Goal: Navigation & Orientation: Find specific page/section

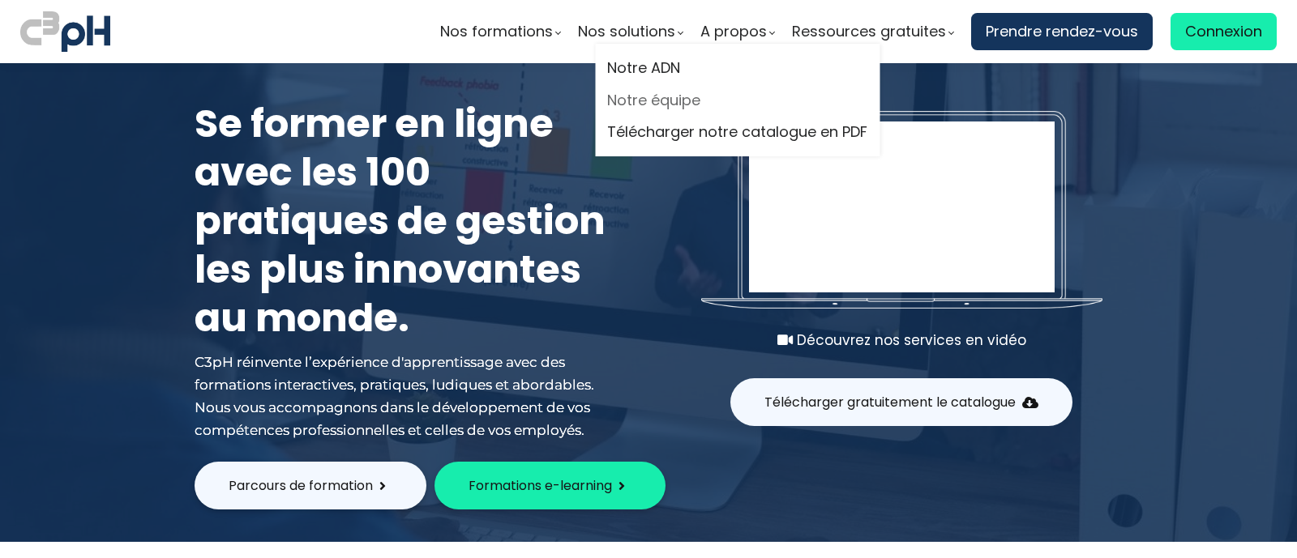
click at [667, 96] on link "Notre équipe" at bounding box center [737, 100] width 260 height 24
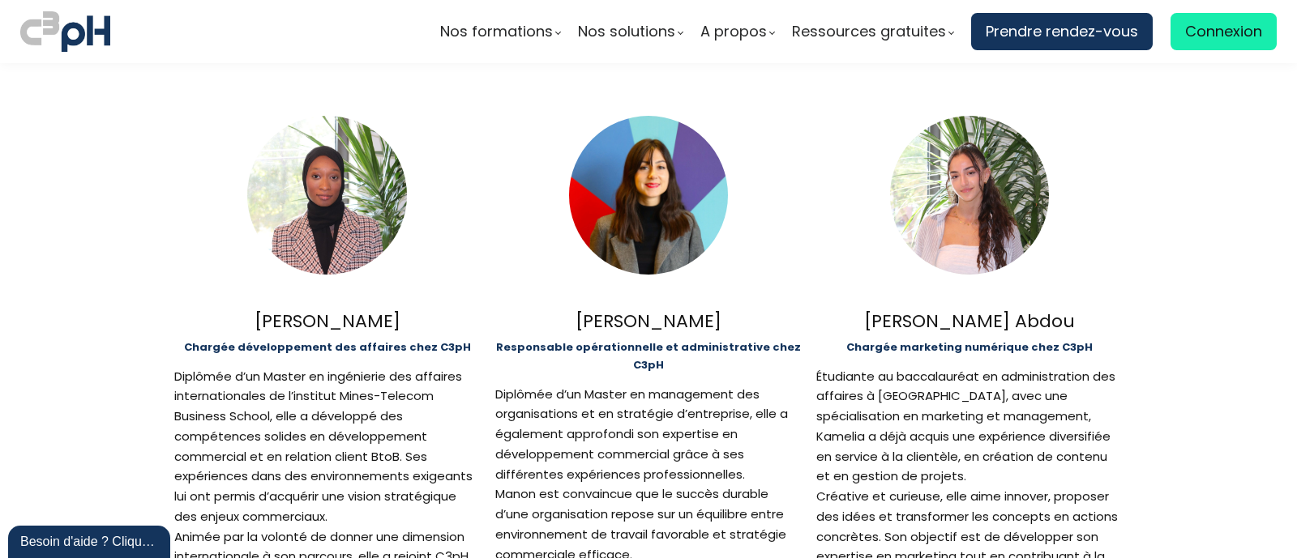
scroll to position [1054, 0]
